Goal: Information Seeking & Learning: Learn about a topic

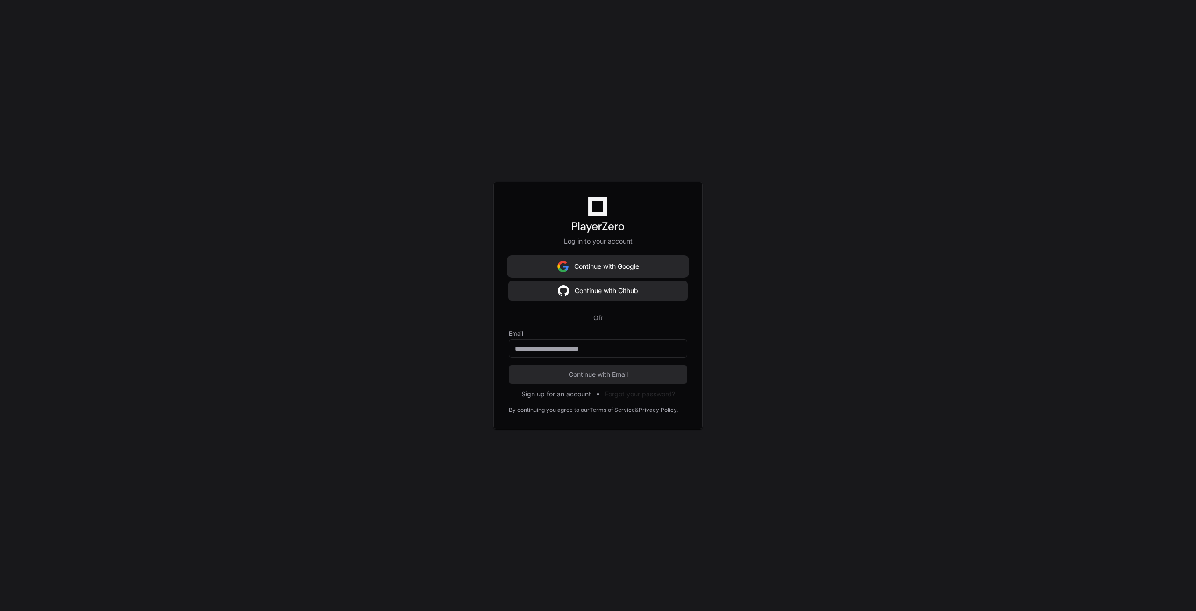
click at [578, 263] on button "Continue with Google" at bounding box center [598, 266] width 178 height 19
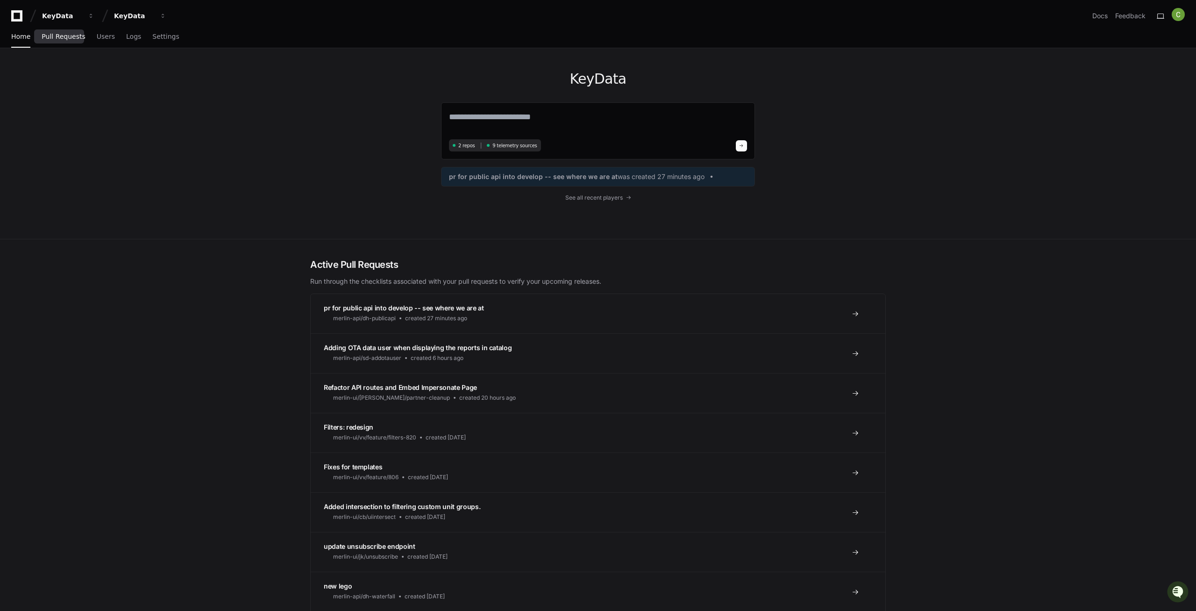
click at [52, 34] on span "Pull Requests" at bounding box center [63, 37] width 43 height 6
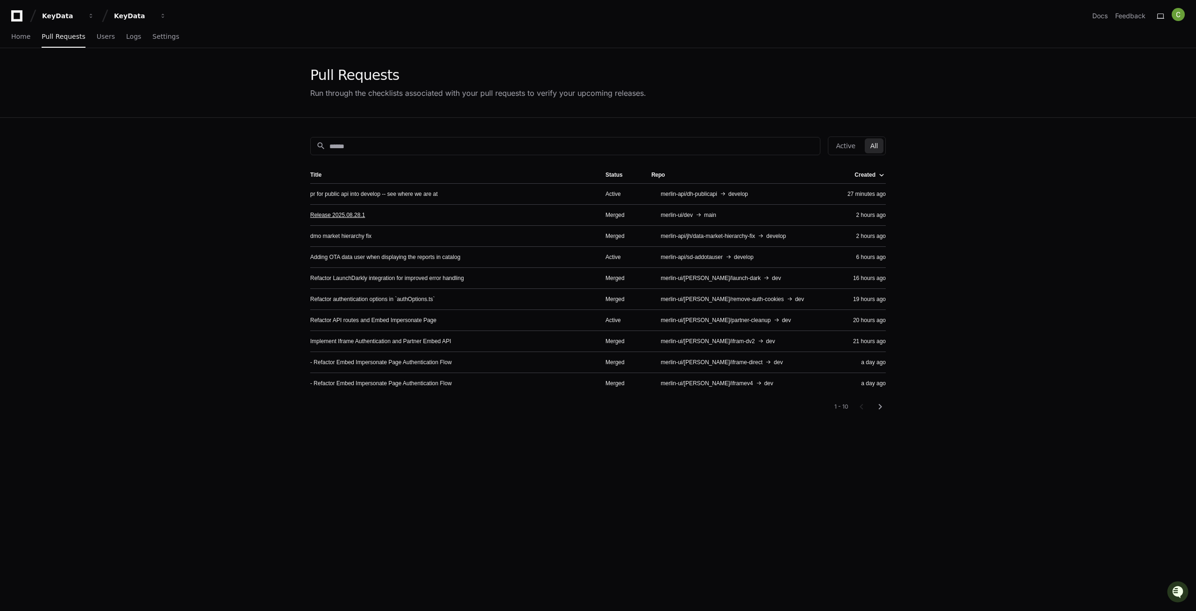
click at [349, 216] on link "Release 2025.08.28.1" at bounding box center [337, 214] width 55 height 7
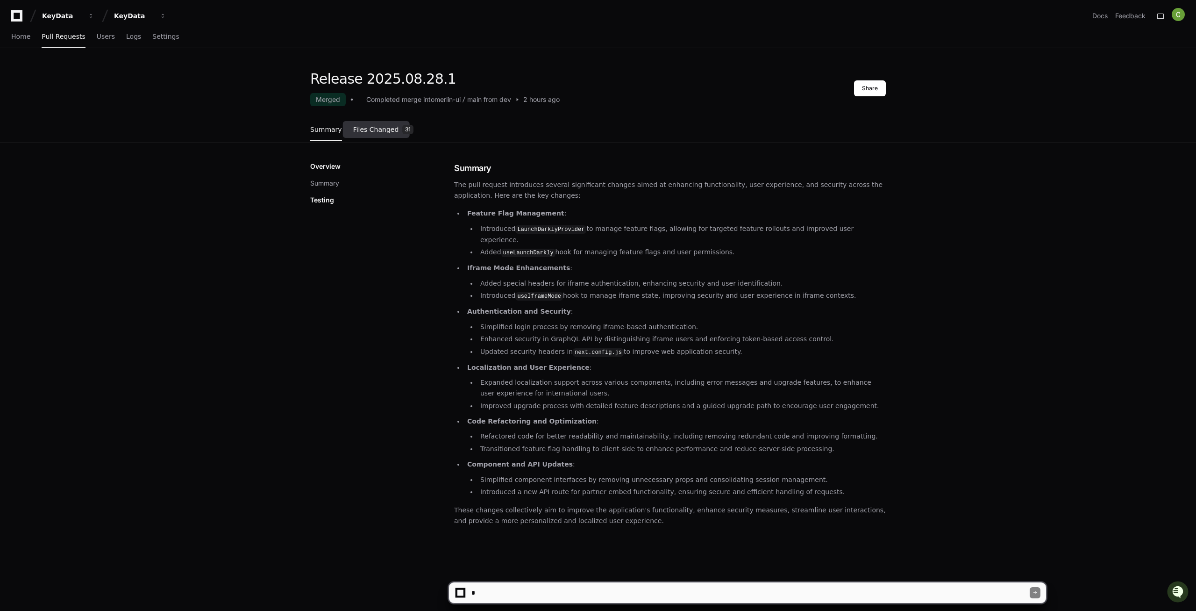
click at [364, 134] on link "Files Changed 31" at bounding box center [383, 129] width 61 height 25
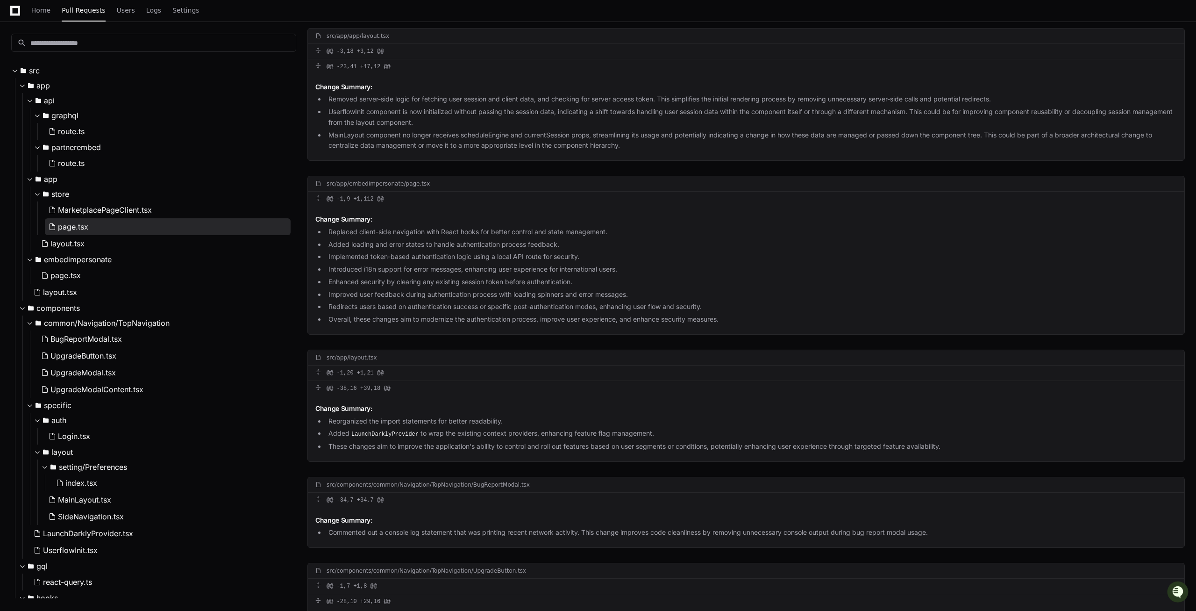
scroll to position [762, 0]
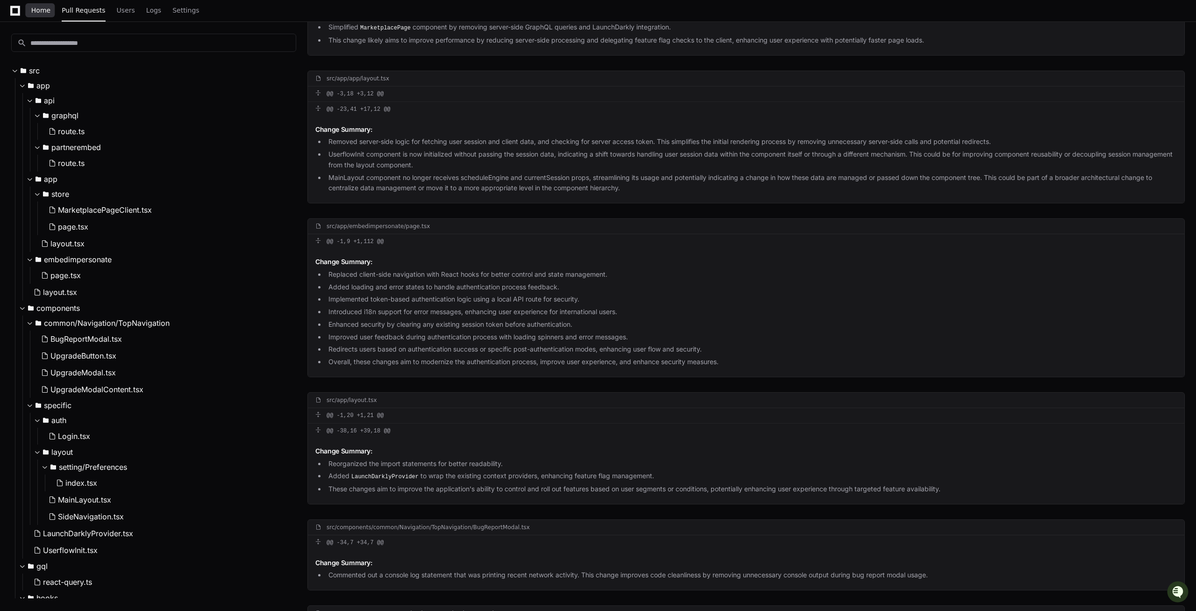
click at [43, 7] on span "Home" at bounding box center [40, 10] width 19 height 6
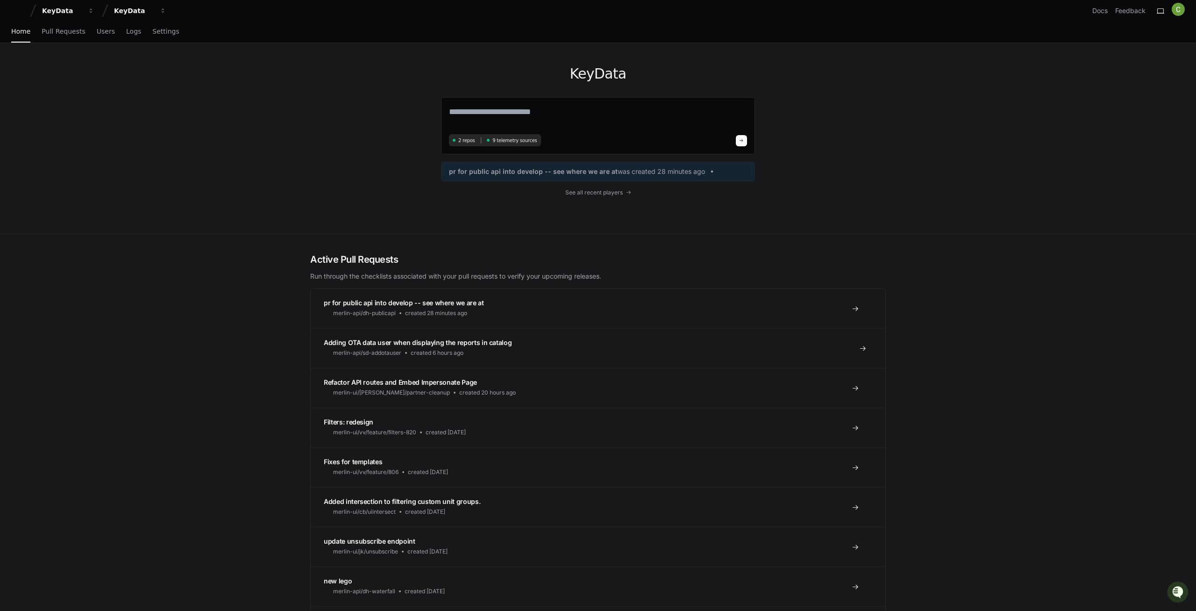
scroll to position [48, 0]
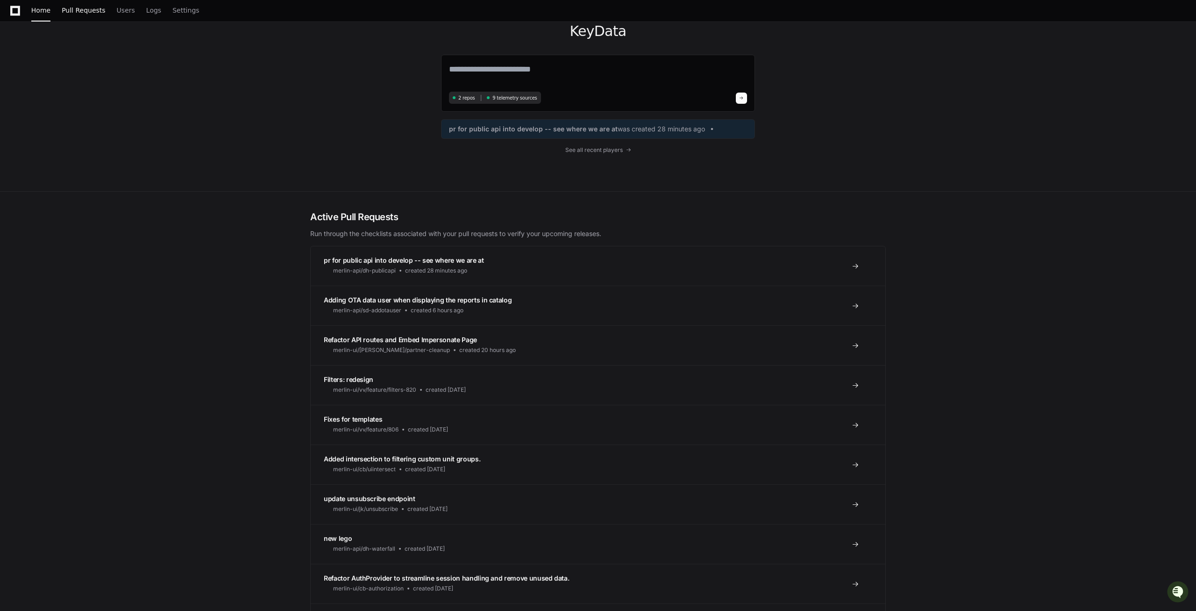
click at [76, 19] on link "Pull Requests" at bounding box center [83, 10] width 43 height 21
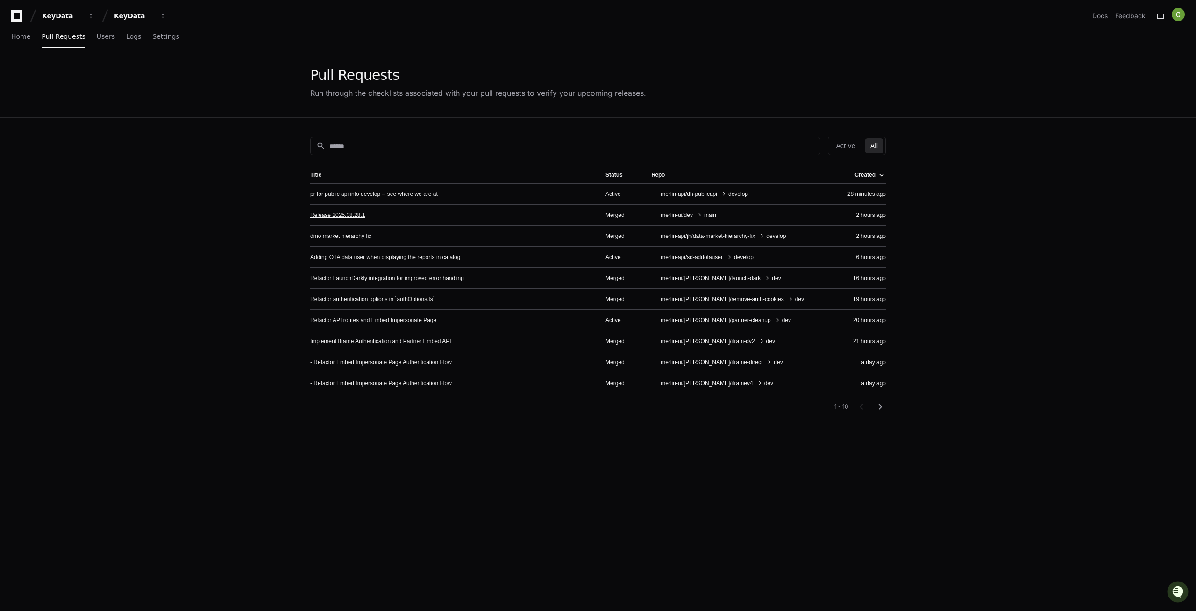
click at [348, 215] on link "Release 2025.08.28.1" at bounding box center [337, 214] width 55 height 7
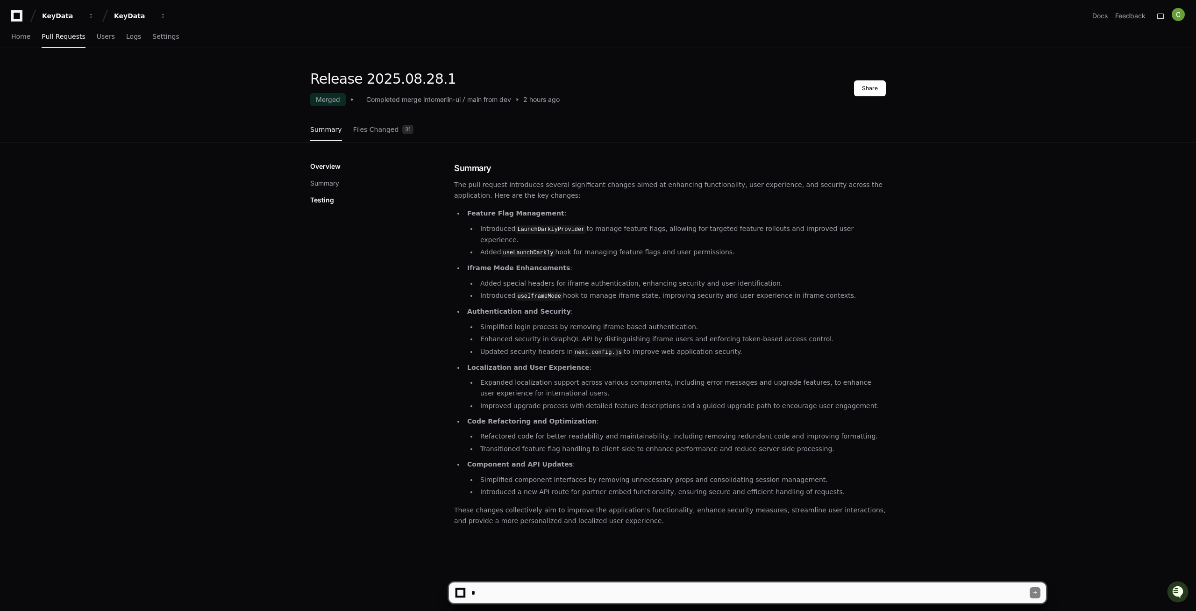
scroll to position [125, 0]
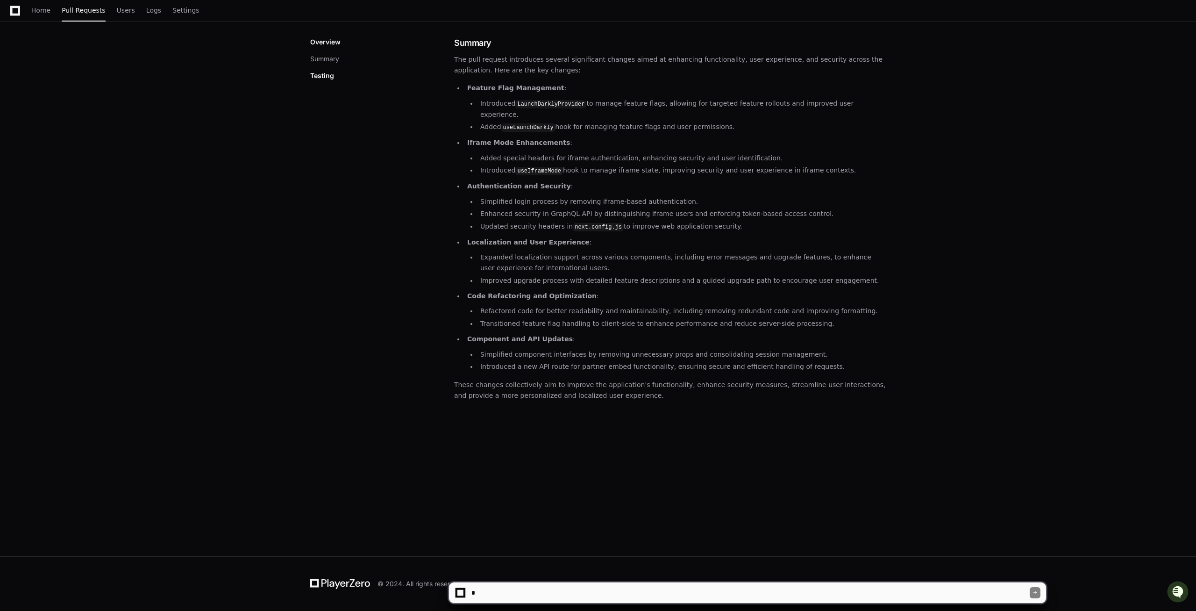
click at [508, 586] on textarea at bounding box center [749, 592] width 560 height 21
click at [39, 12] on span "Home" at bounding box center [40, 10] width 19 height 6
